Goal: Navigation & Orientation: Find specific page/section

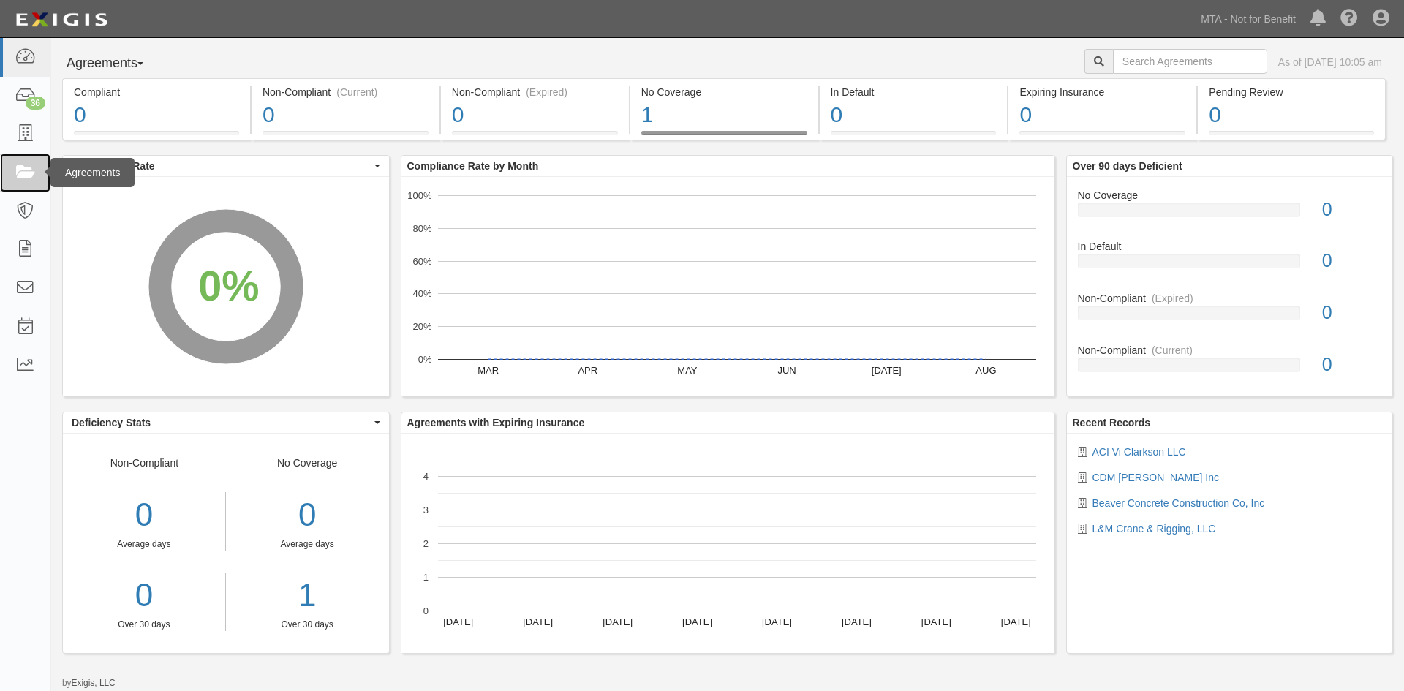
click at [38, 161] on link at bounding box center [25, 173] width 50 height 39
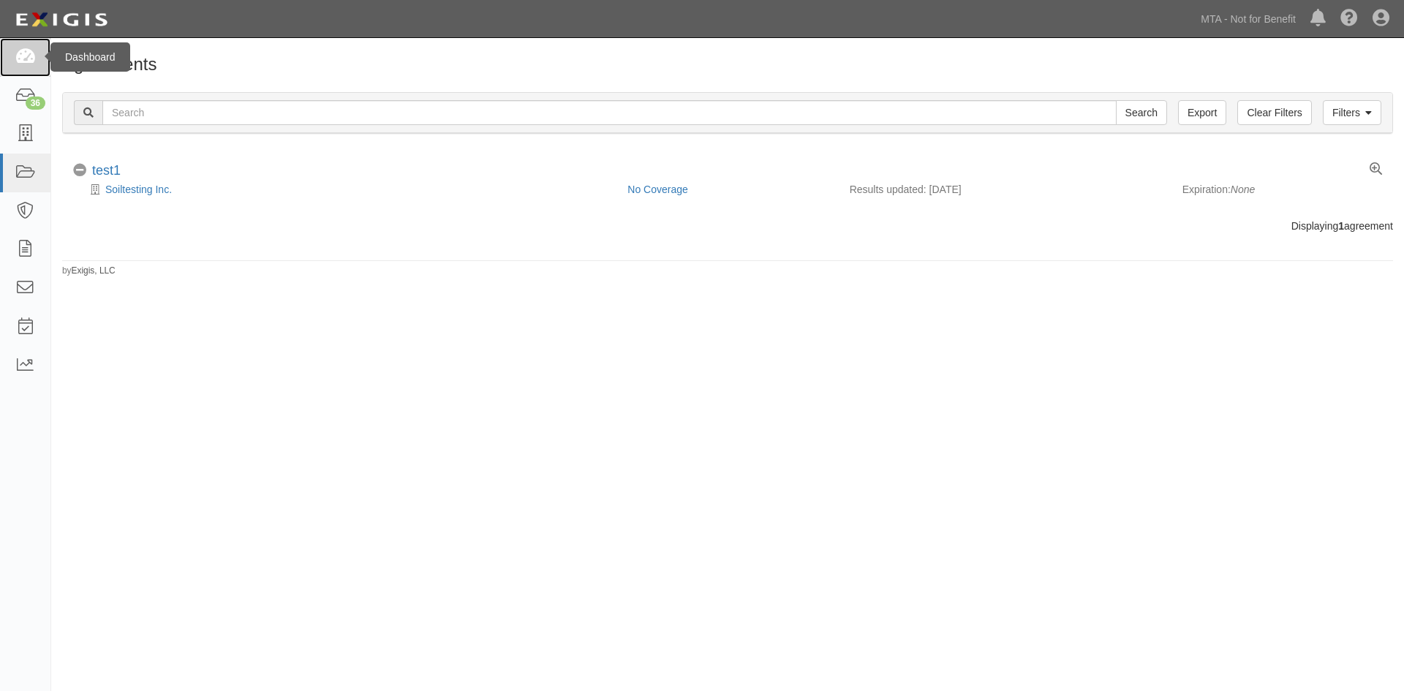
click at [6, 39] on link at bounding box center [25, 57] width 50 height 39
